Goal: Navigation & Orientation: Go to known website

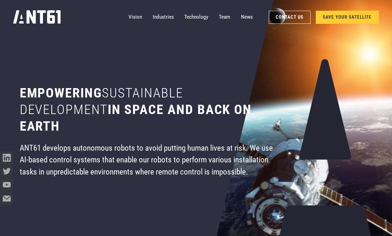
click at [7, 185] on div "Empowering sustainable development in space and back on earth ANT61 develops au…" at bounding box center [149, 118] width 299 height 236
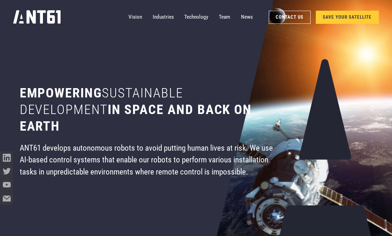
click at [7, 185] on div "Empowering sustainable development in space and back on earth ANT61 develops au…" at bounding box center [149, 118] width 299 height 236
click at [7, 189] on div "Empowering sustainable development in space and back on earth ANT61 develops au…" at bounding box center [149, 118] width 299 height 236
click at [7, 184] on div "Empowering sustainable development in space and back on earth ANT61 develops au…" at bounding box center [149, 118] width 299 height 236
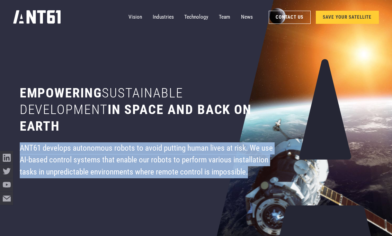
click at [7, 184] on div "Empowering sustainable development in space and back on earth ANT61 develops au…" at bounding box center [149, 118] width 299 height 236
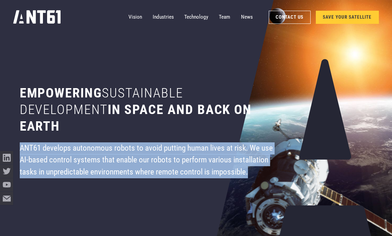
click at [10, 188] on div "Empowering sustainable development in space and back on earth ANT61 develops au…" at bounding box center [149, 118] width 299 height 236
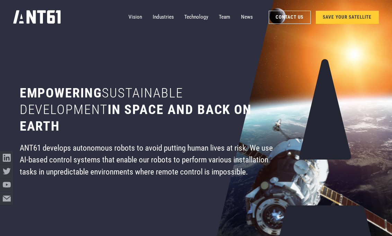
click at [10, 188] on div "Empowering sustainable development in space and back on earth ANT61 develops au…" at bounding box center [149, 118] width 299 height 236
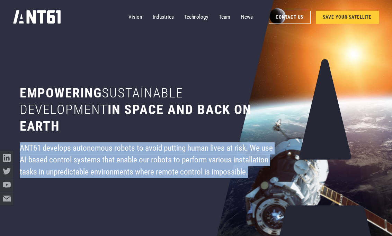
click at [10, 188] on div "Empowering sustainable development in space and back on earth ANT61 develops au…" at bounding box center [149, 118] width 299 height 236
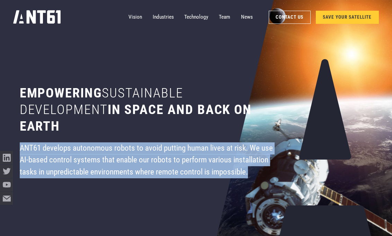
click at [10, 188] on div "Empowering sustainable development in space and back on earth ANT61 develops au…" at bounding box center [149, 118] width 299 height 236
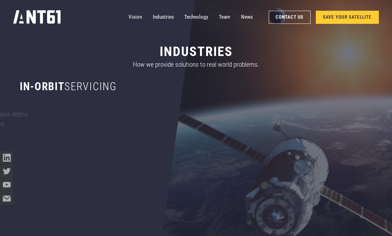
scroll to position [336, 0]
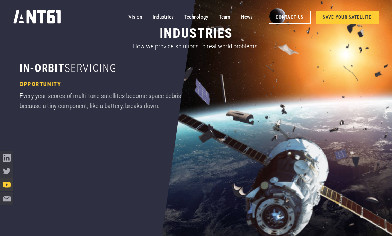
click at [7, 185] on icon "YouTube icon" at bounding box center [7, 185] width 8 height 8
